Goal: Information Seeking & Learning: Learn about a topic

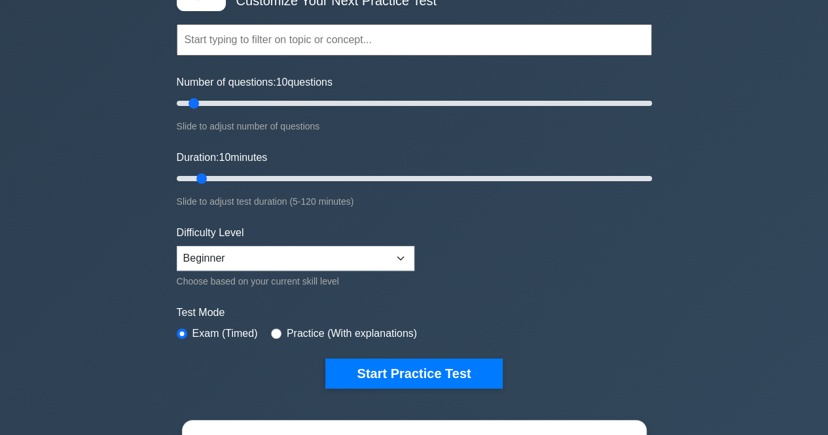
scroll to position [131, 0]
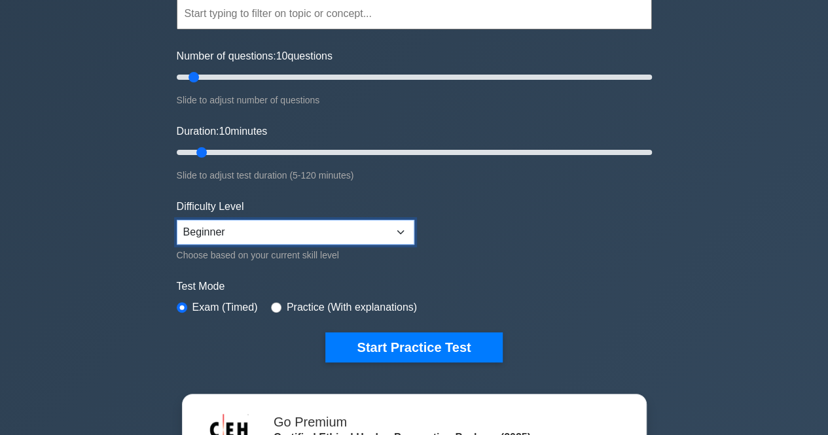
click at [331, 236] on select "Beginner Intermediate Expert" at bounding box center [296, 232] width 238 height 25
click at [342, 233] on select "Beginner Intermediate Expert" at bounding box center [296, 232] width 238 height 25
select select "expert"
click at [177, 220] on select "Beginner Intermediate Expert" at bounding box center [296, 232] width 238 height 25
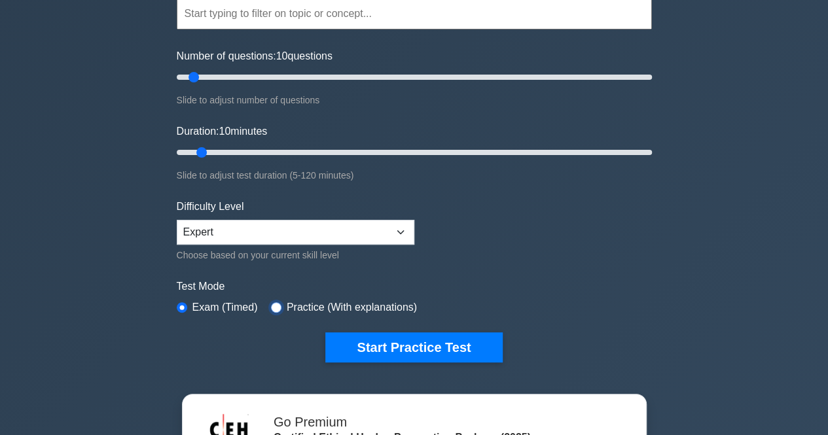
click at [271, 303] on input "radio" at bounding box center [276, 308] width 10 height 10
radio input "true"
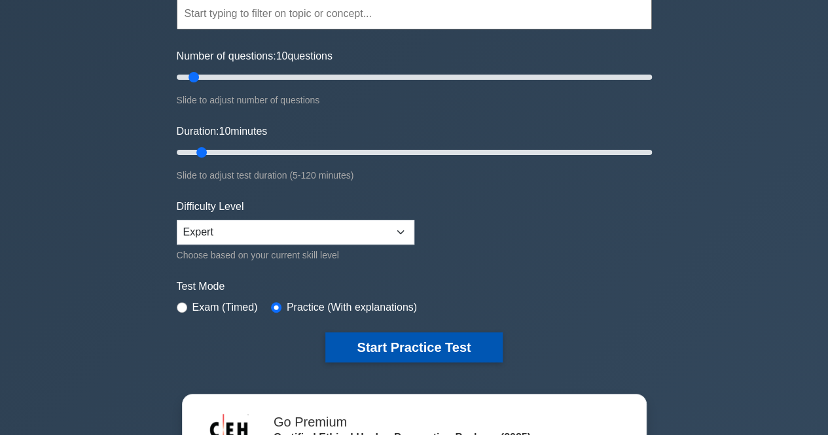
click at [454, 346] on button "Start Practice Test" at bounding box center [413, 348] width 177 height 30
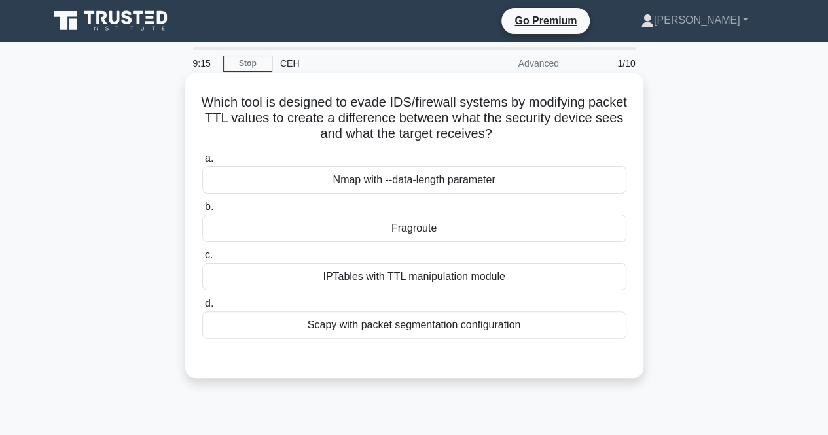
click at [414, 284] on div "IPTables with TTL manipulation module" at bounding box center [414, 277] width 424 height 28
click at [202, 260] on input "c. IPTables with TTL manipulation module" at bounding box center [202, 255] width 0 height 9
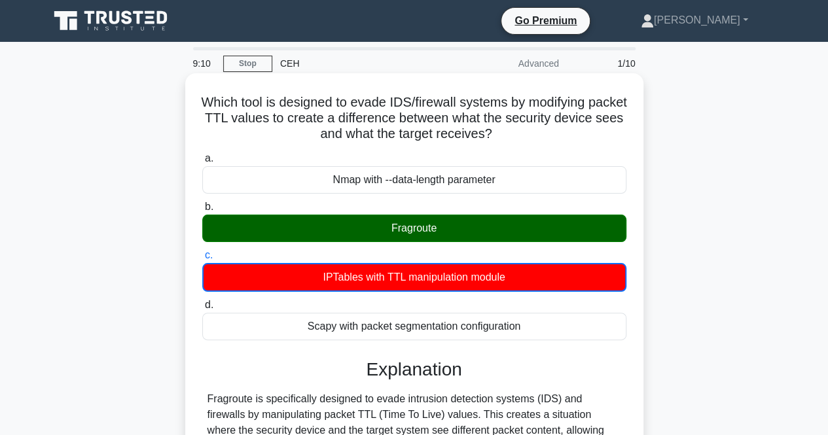
click at [202, 301] on input "d. Scapy with packet segmentation configuration" at bounding box center [202, 305] width 0 height 9
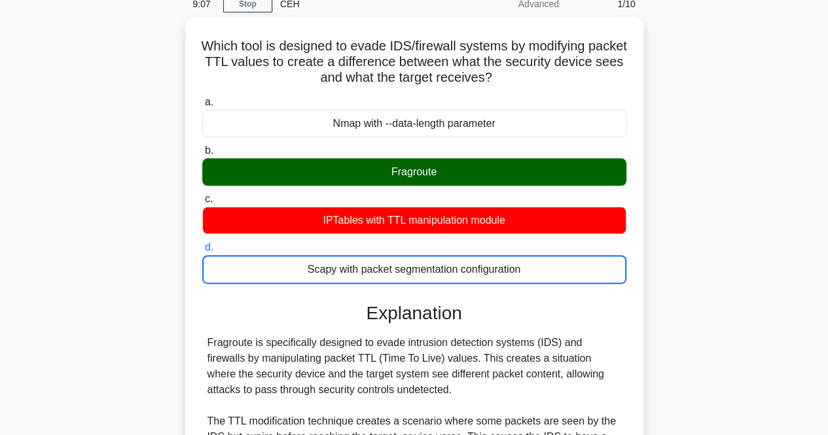
scroll to position [85, 0]
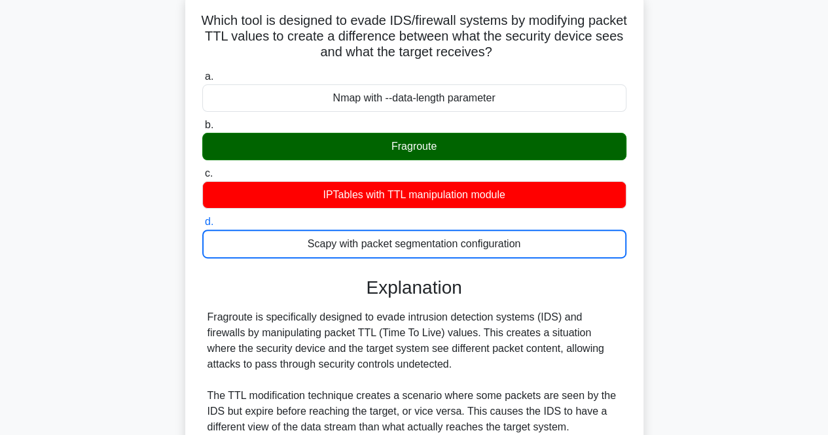
click at [202, 73] on input "a. Nmap with --data-length parameter" at bounding box center [202, 77] width 0 height 9
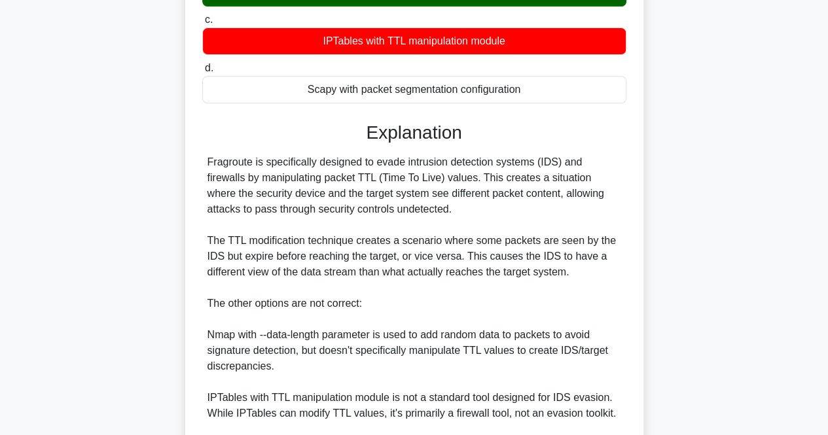
scroll to position [249, 0]
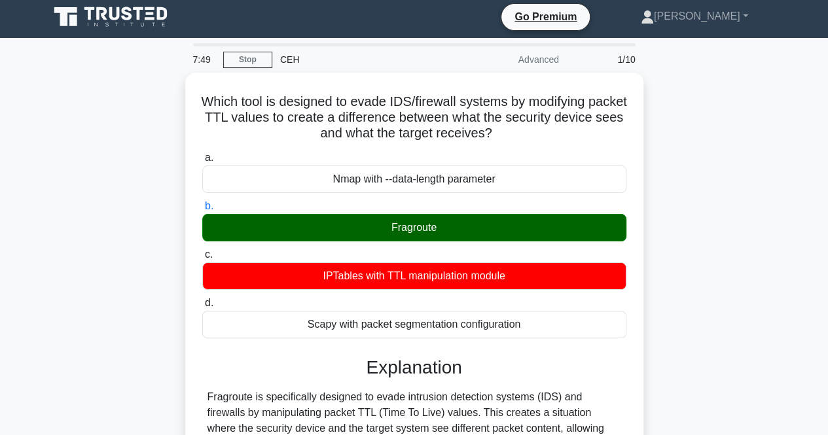
scroll to position [0, 0]
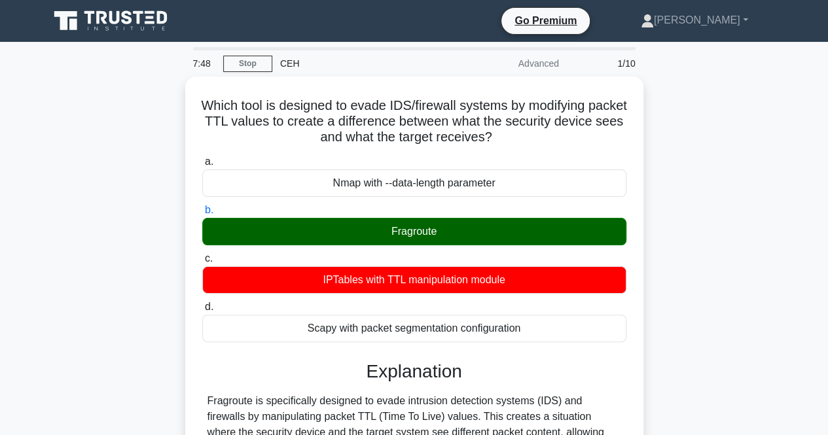
click at [202, 255] on input "c. IPTables with TTL manipulation module" at bounding box center [202, 259] width 0 height 9
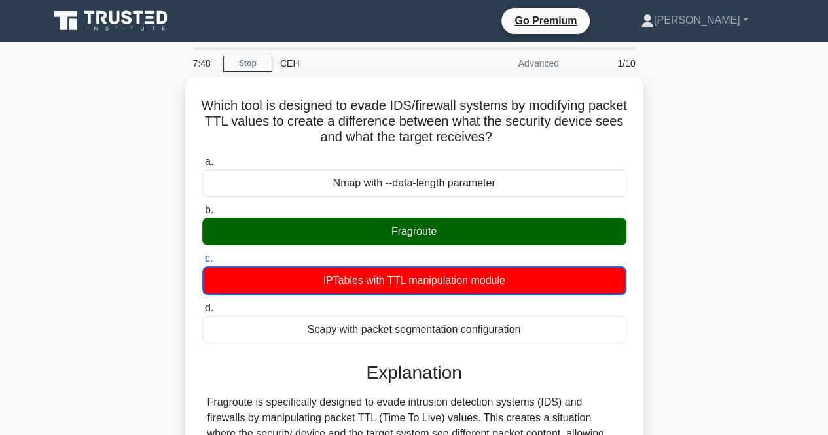
click at [202, 305] on input "d. Scapy with packet segmentation configuration" at bounding box center [202, 309] width 0 height 9
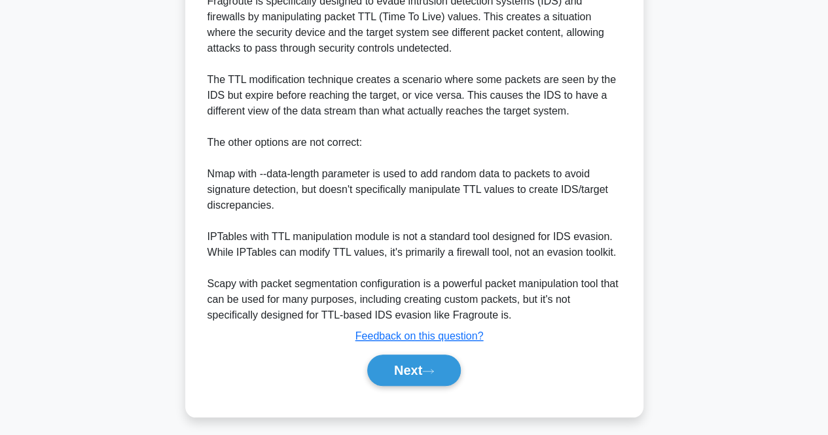
scroll to position [403, 0]
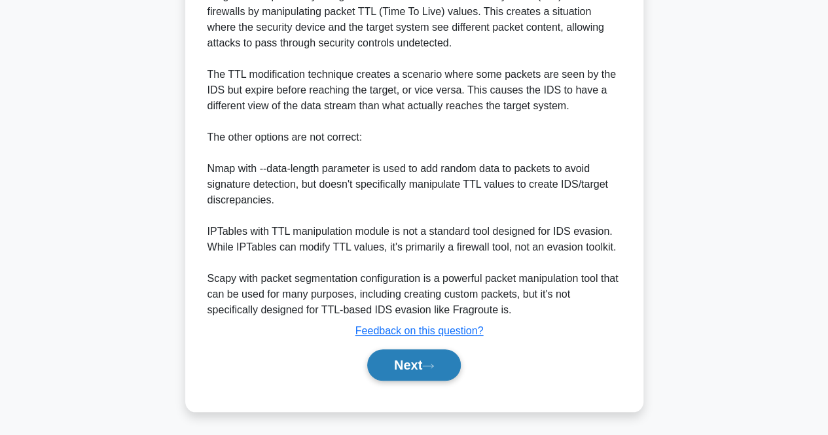
click at [423, 369] on button "Next" at bounding box center [414, 365] width 94 height 31
click at [403, 359] on button "Next" at bounding box center [414, 365] width 94 height 31
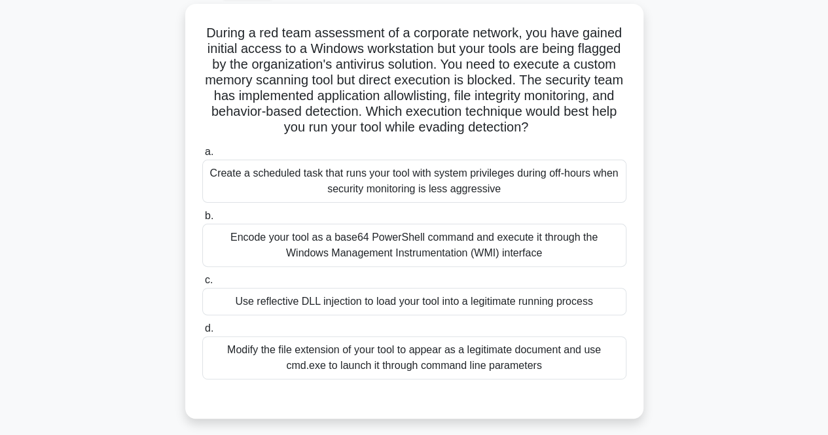
scroll to position [76, 0]
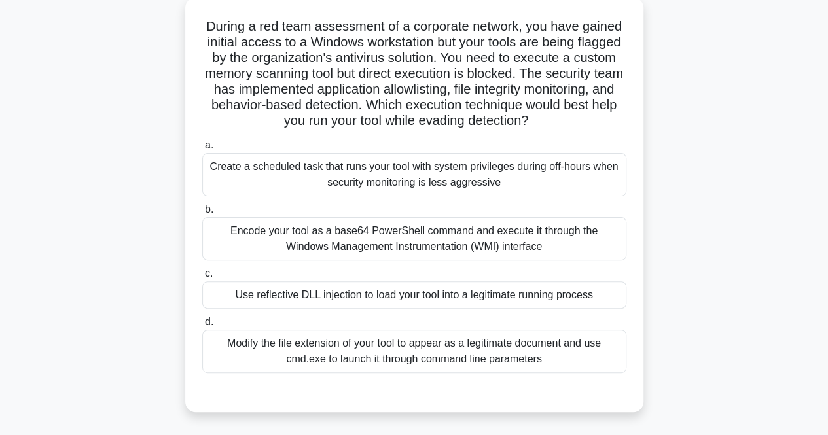
click at [530, 354] on div "Modify the file extension of your tool to appear as a legitimate document and u…" at bounding box center [414, 351] width 424 height 43
click at [202, 327] on input "d. Modify the file extension of your tool to appear as a legitimate document an…" at bounding box center [202, 322] width 0 height 9
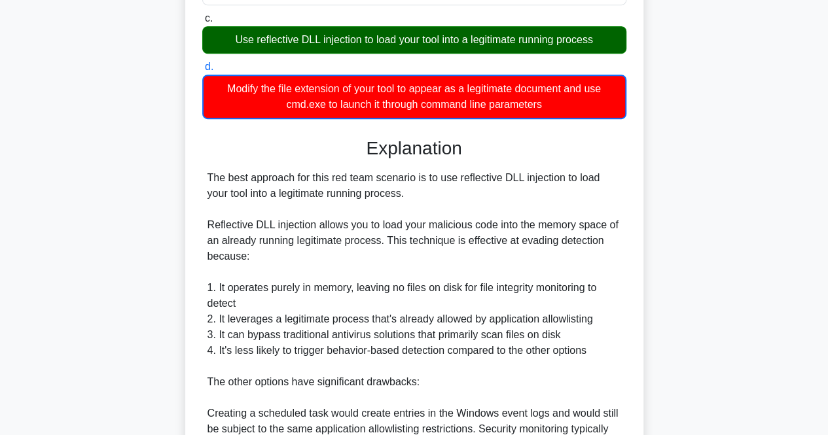
scroll to position [339, 0]
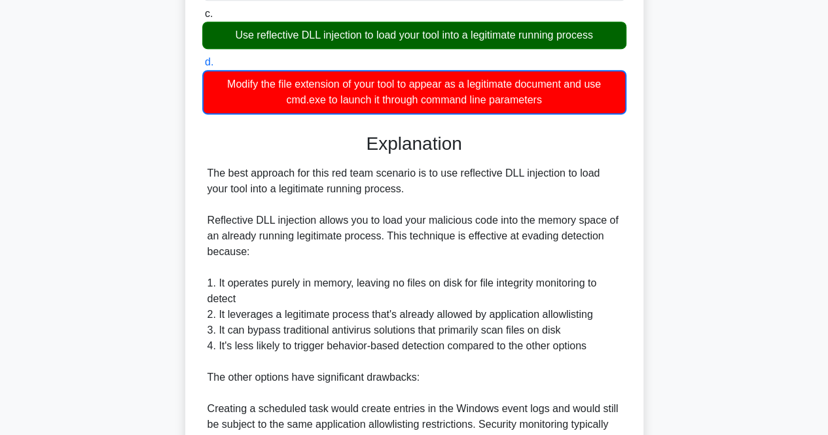
click at [783, 391] on div "During a red team assessment of a corporate network, you have gained initial ac…" at bounding box center [414, 226] width 747 height 978
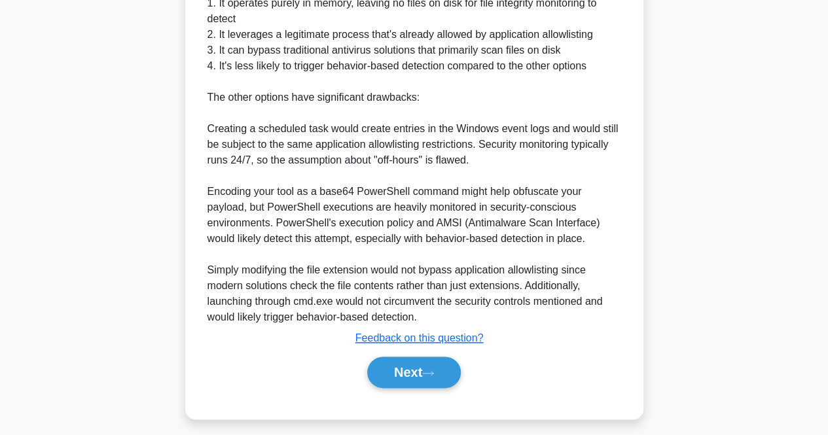
scroll to position [623, 0]
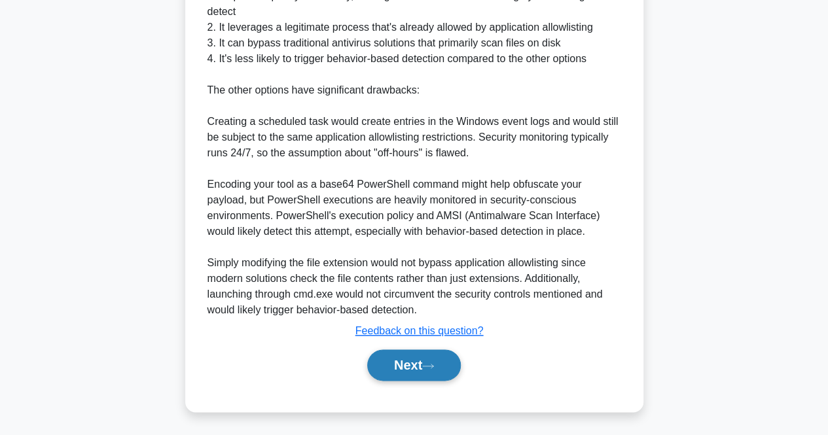
click at [393, 368] on button "Next" at bounding box center [414, 365] width 94 height 31
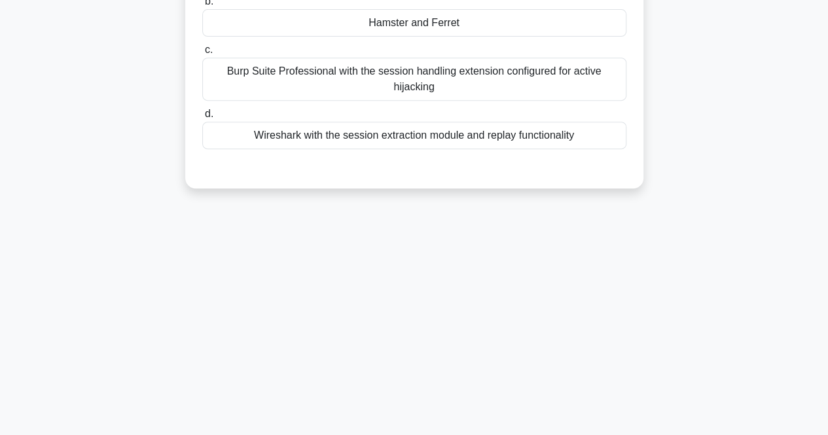
scroll to position [272, 0]
click at [827, 3] on main "4:47 Stop CEH Advanced 3/10 A cybersecurity team is conducting a red team exerc…" at bounding box center [414, 102] width 828 height 665
click at [827, 3] on main "4:46 Stop CEH Advanced 3/10 A cybersecurity team is conducting a red team exerc…" at bounding box center [414, 102] width 828 height 665
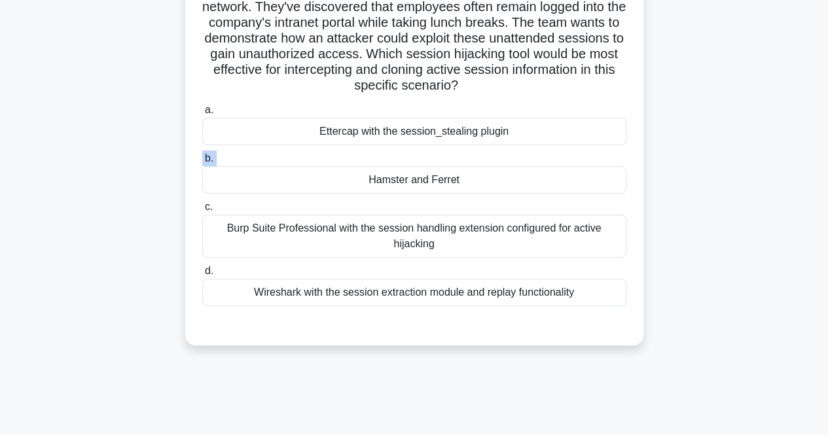
scroll to position [88, 0]
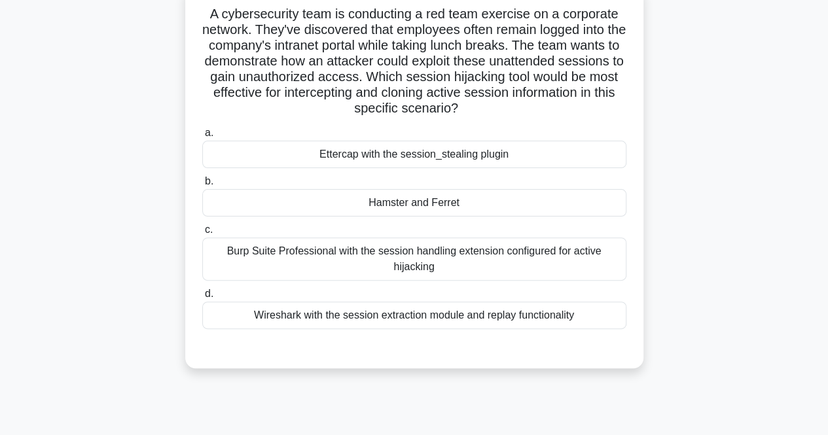
click at [427, 251] on div "Burp Suite Professional with the session handling extension configured for acti…" at bounding box center [414, 259] width 424 height 43
click at [202, 234] on input "c. Burp Suite Professional with the session handling extension configured for a…" at bounding box center [202, 230] width 0 height 9
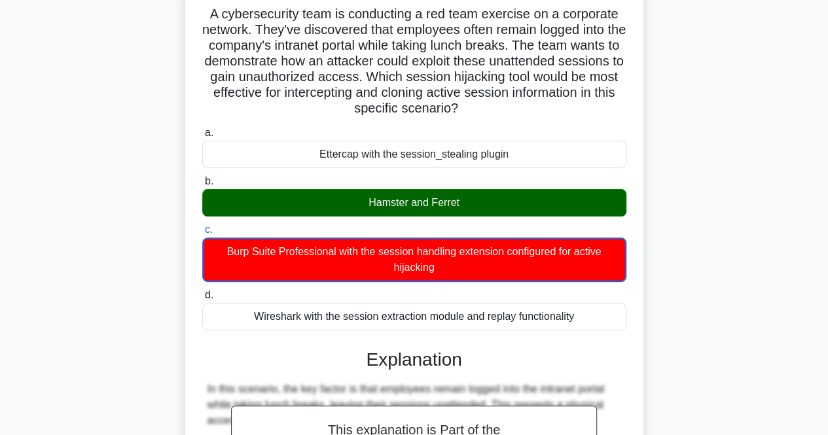
click at [202, 291] on input "d. Wireshark with the session extraction module and replay functionality" at bounding box center [202, 295] width 0 height 9
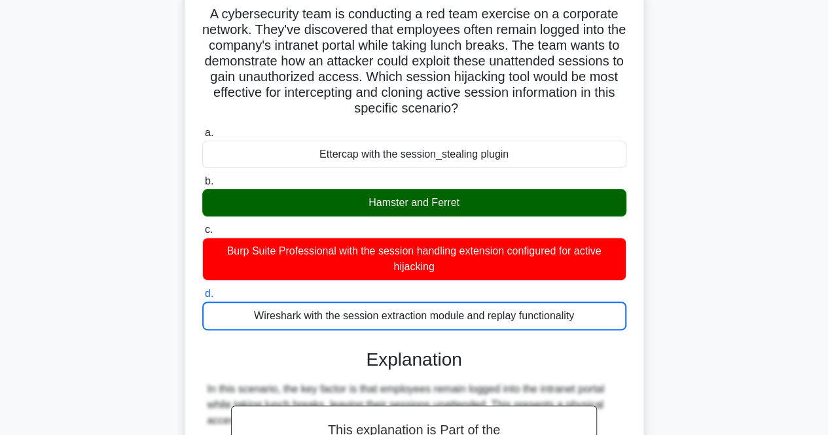
click at [202, 129] on input "a. Ettercap with the session_stealing plugin" at bounding box center [202, 133] width 0 height 9
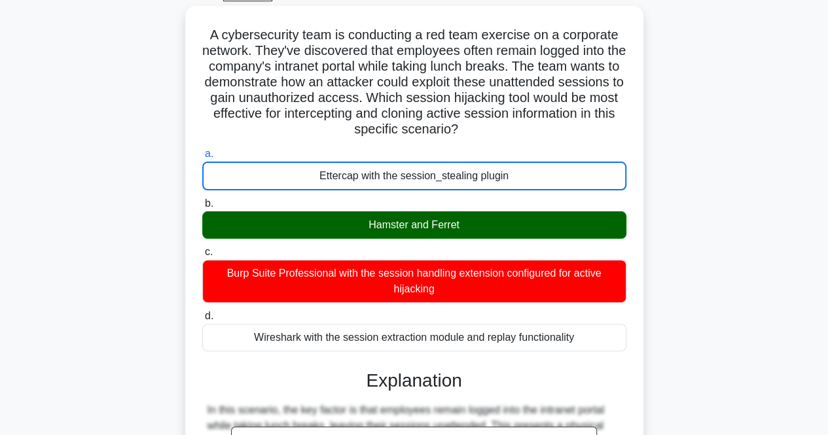
scroll to position [0, 0]
